Goal: Book appointment/travel/reservation

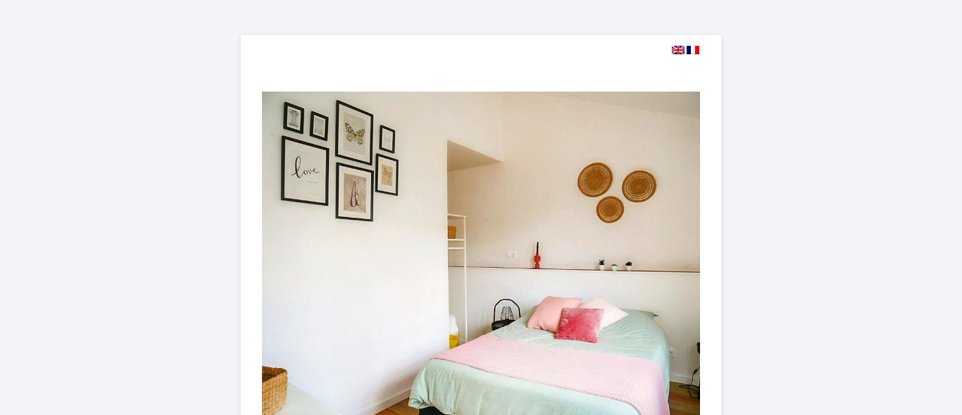
select select
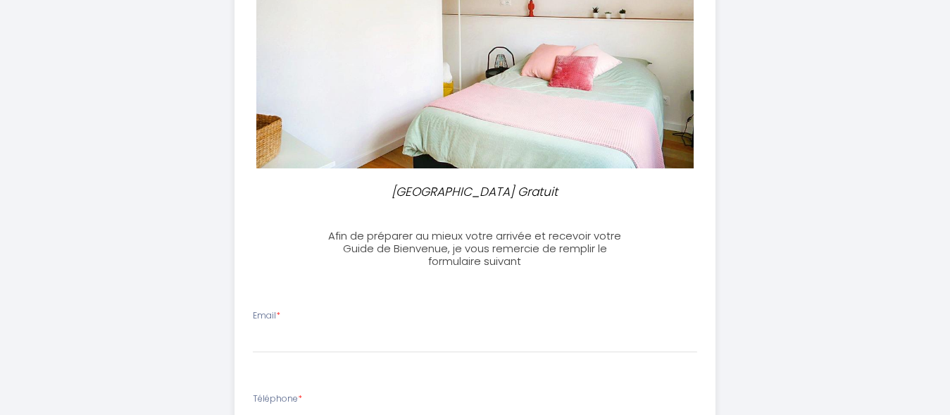
scroll to position [359, 0]
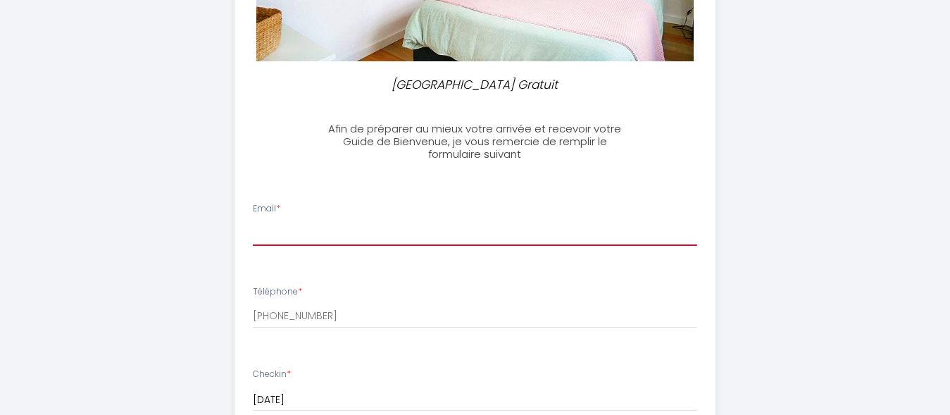
click at [356, 228] on input "Email *" at bounding box center [475, 232] width 444 height 25
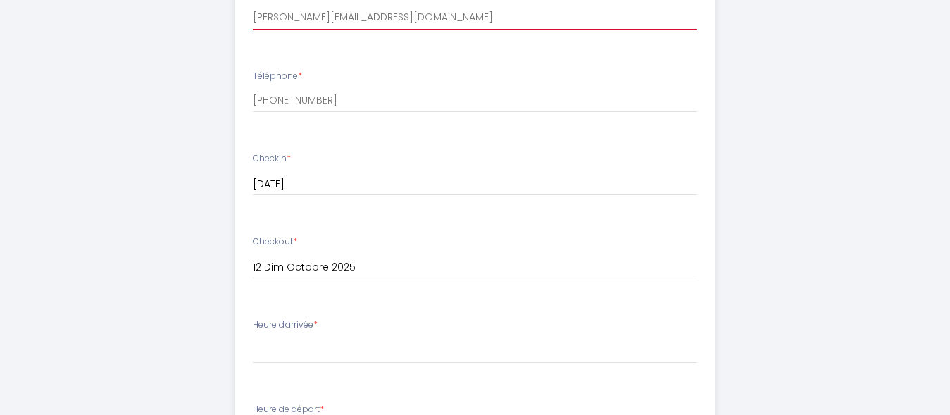
scroll to position [646, 0]
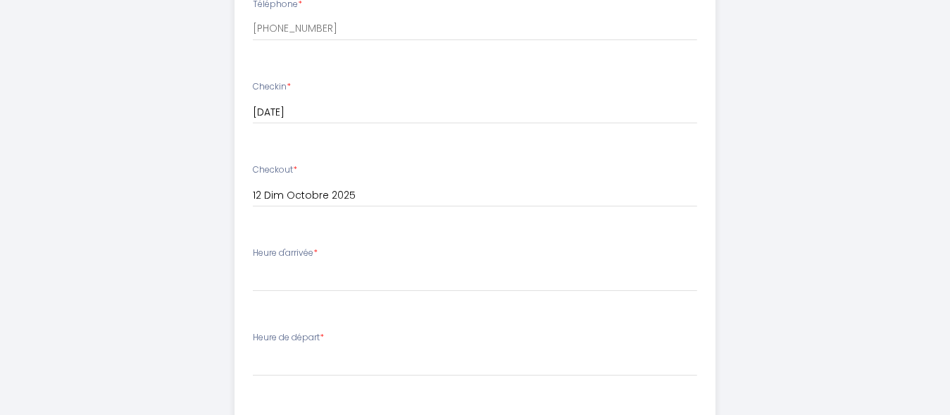
type input "[PERSON_NAME][EMAIL_ADDRESS][DOMAIN_NAME]"
click at [253, 265] on select "15:00 15:30 16:00 16:30 17:00 17:30 18:00 18:30 19:00 19:30 20:00 20:30 21:00 2…" at bounding box center [475, 278] width 444 height 27
select select "16:00"
click option "16:00" at bounding box center [0, 0] width 0 height 0
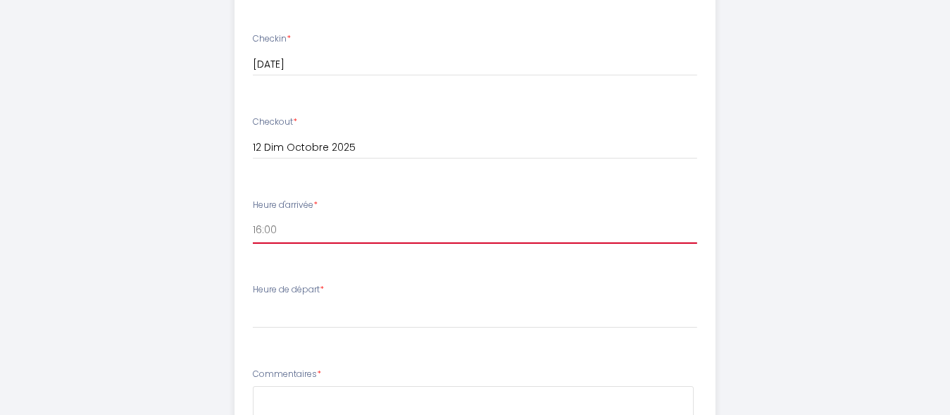
scroll to position [718, 0]
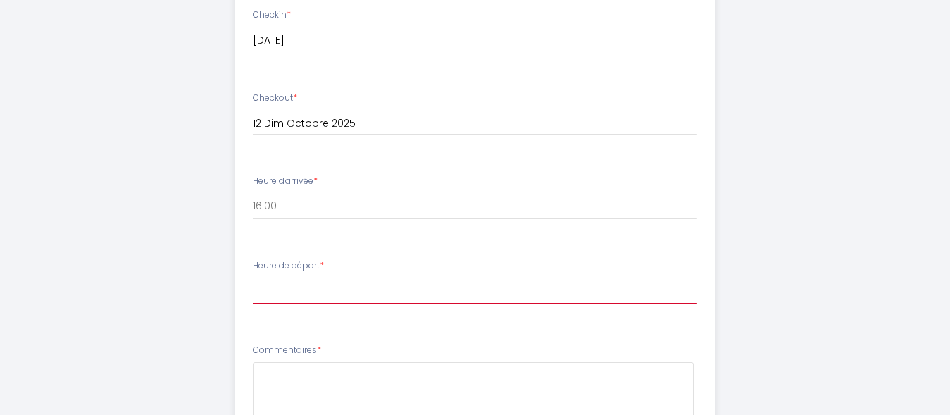
click at [253, 277] on select "00:00 00:30 01:00 01:30 02:00 02:30 03:00 03:30 04:00 04:30 05:00 05:30 06:00 0…" at bounding box center [475, 290] width 444 height 27
select select "11:00"
click option "11:00" at bounding box center [0, 0] width 0 height 0
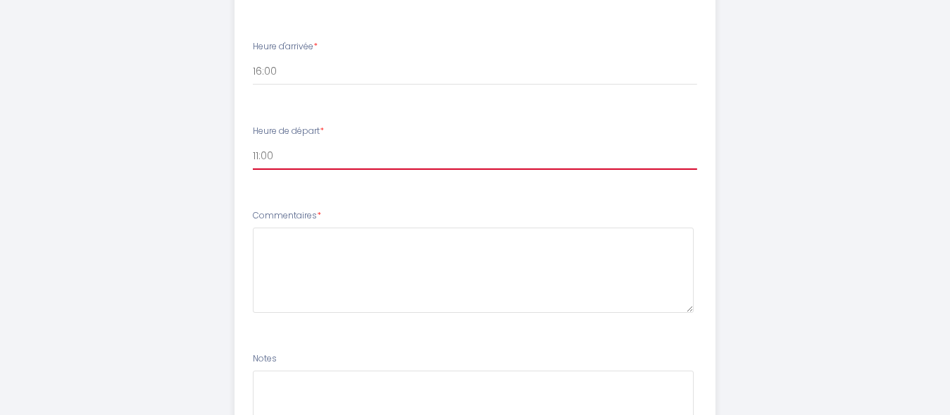
scroll to position [862, 0]
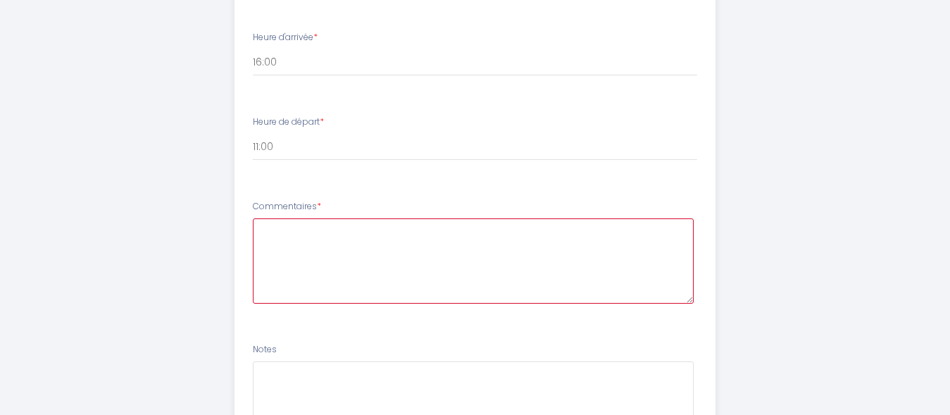
click at [319, 258] on textarea at bounding box center [473, 260] width 441 height 85
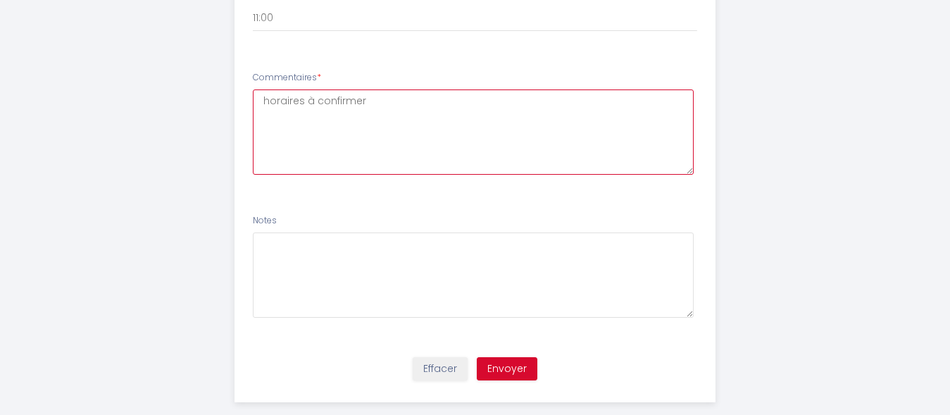
scroll to position [1005, 0]
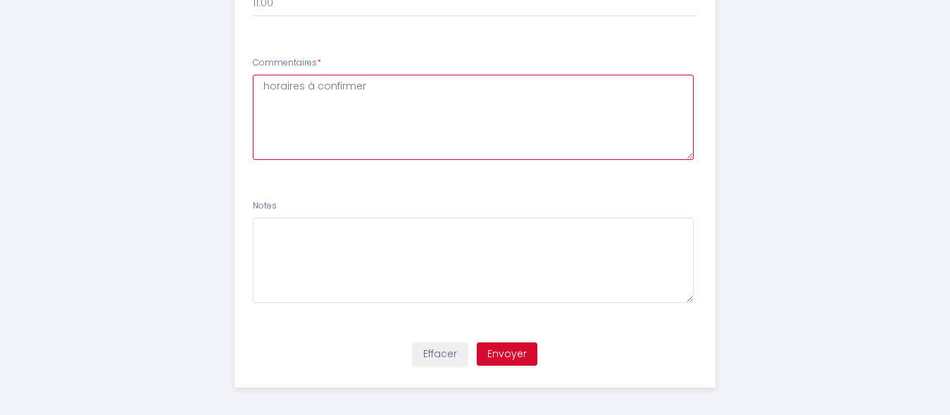
type textarea "horaires à confirmer"
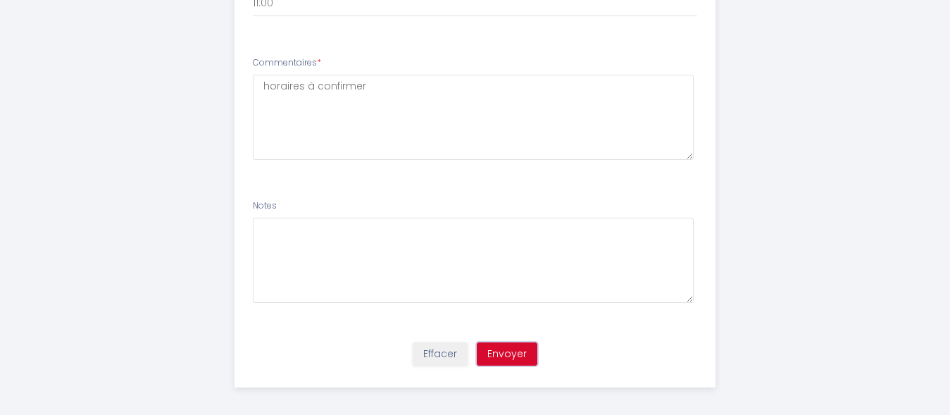
click at [515, 356] on button "Envoyer" at bounding box center [507, 354] width 61 height 24
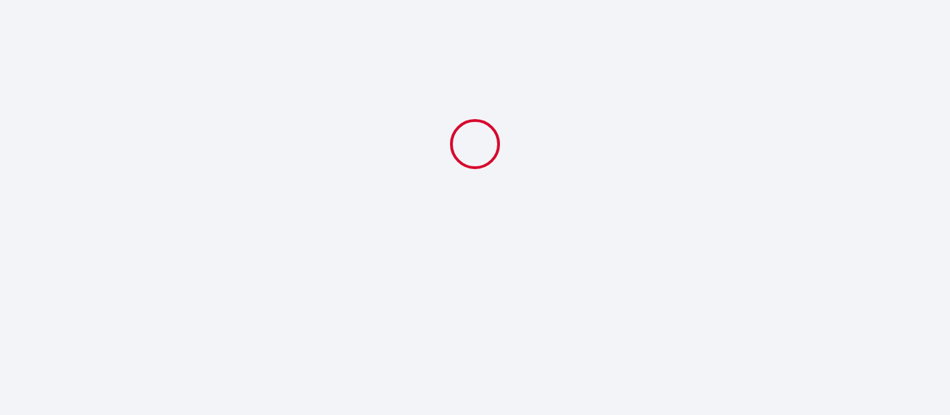
select select "16:00"
select select "11:00"
